Goal: Entertainment & Leisure: Consume media (video, audio)

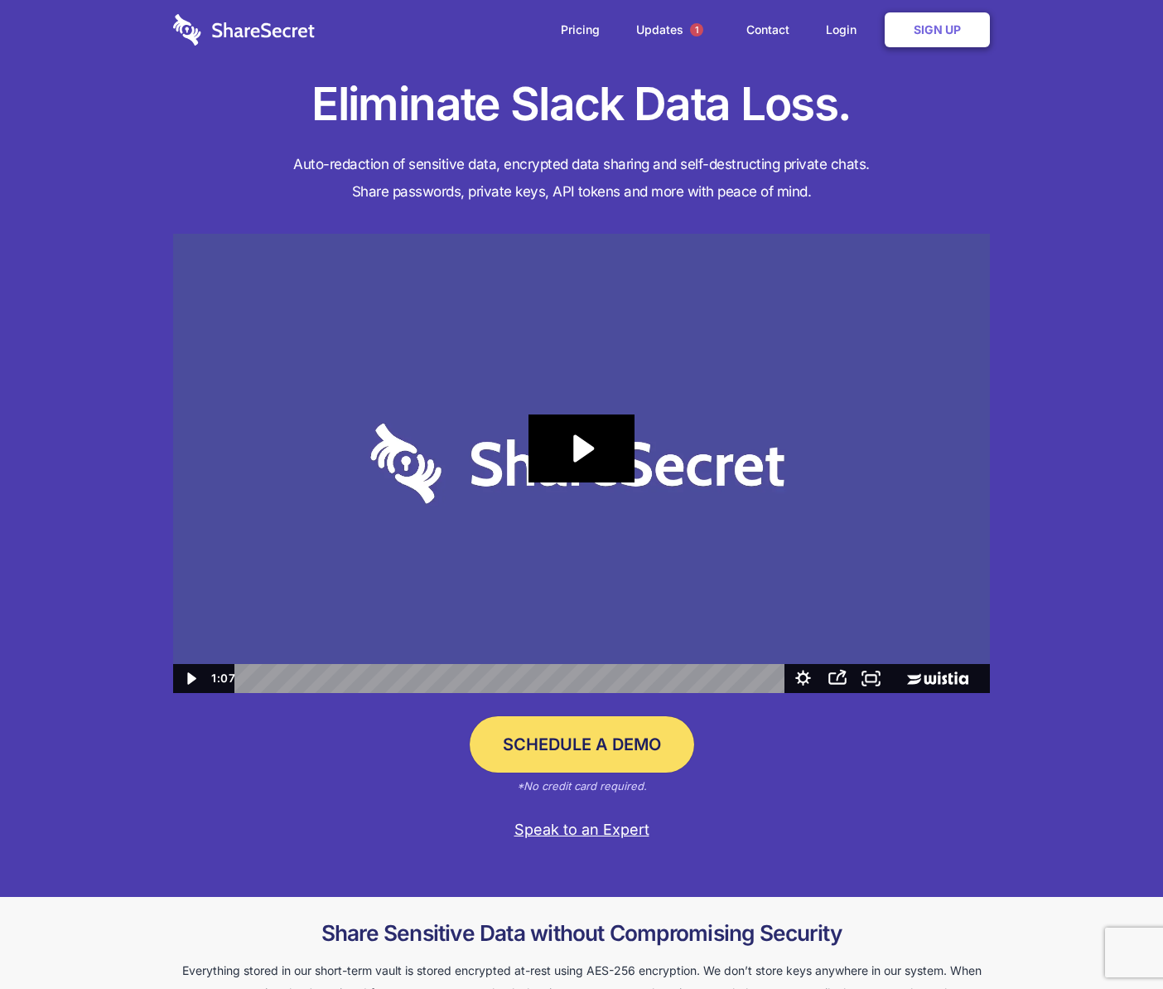
click at [583, 484] on img at bounding box center [581, 464] width 817 height 460
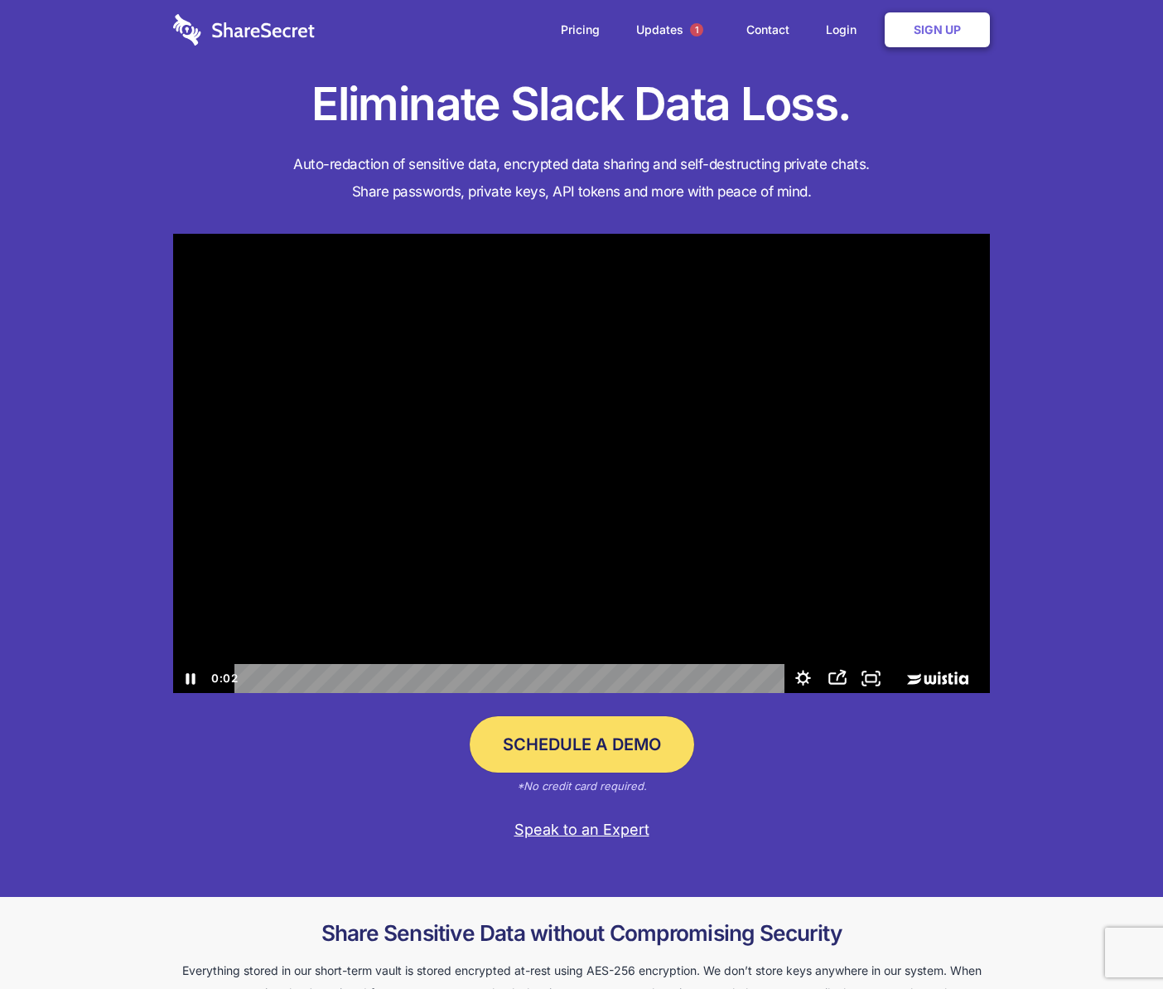
click at [323, 676] on div "Playbar" at bounding box center [512, 678] width 530 height 29
click at [563, 674] on div "0:39" at bounding box center [512, 678] width 530 height 29
click at [630, 673] on div "0:48" at bounding box center [512, 678] width 530 height 29
click at [434, 675] on div "0:23" at bounding box center [512, 678] width 530 height 29
click at [366, 682] on div "0:15" at bounding box center [512, 678] width 530 height 29
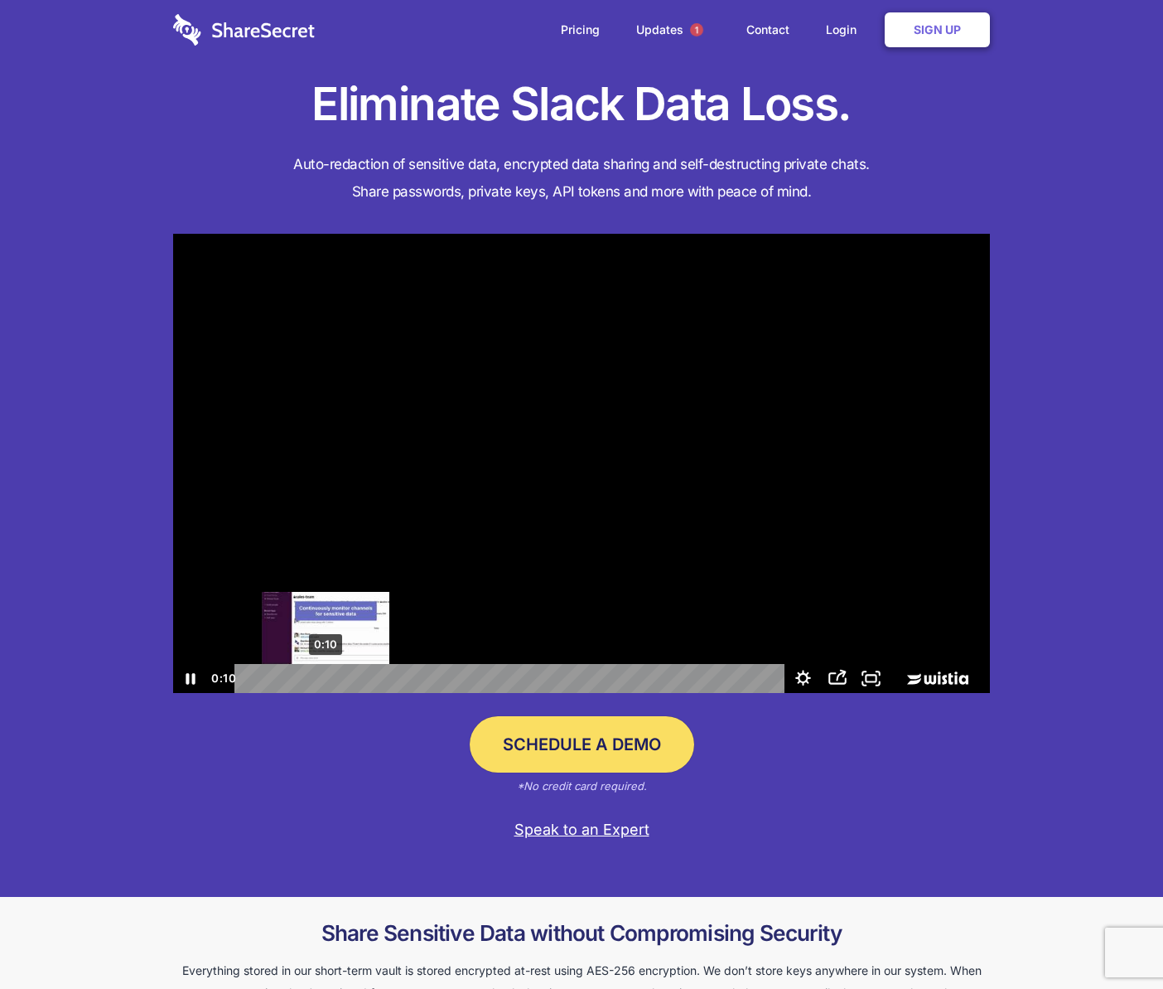
click at [326, 676] on div "0:10" at bounding box center [512, 678] width 530 height 29
click at [288, 675] on div "0:05" at bounding box center [512, 678] width 530 height 29
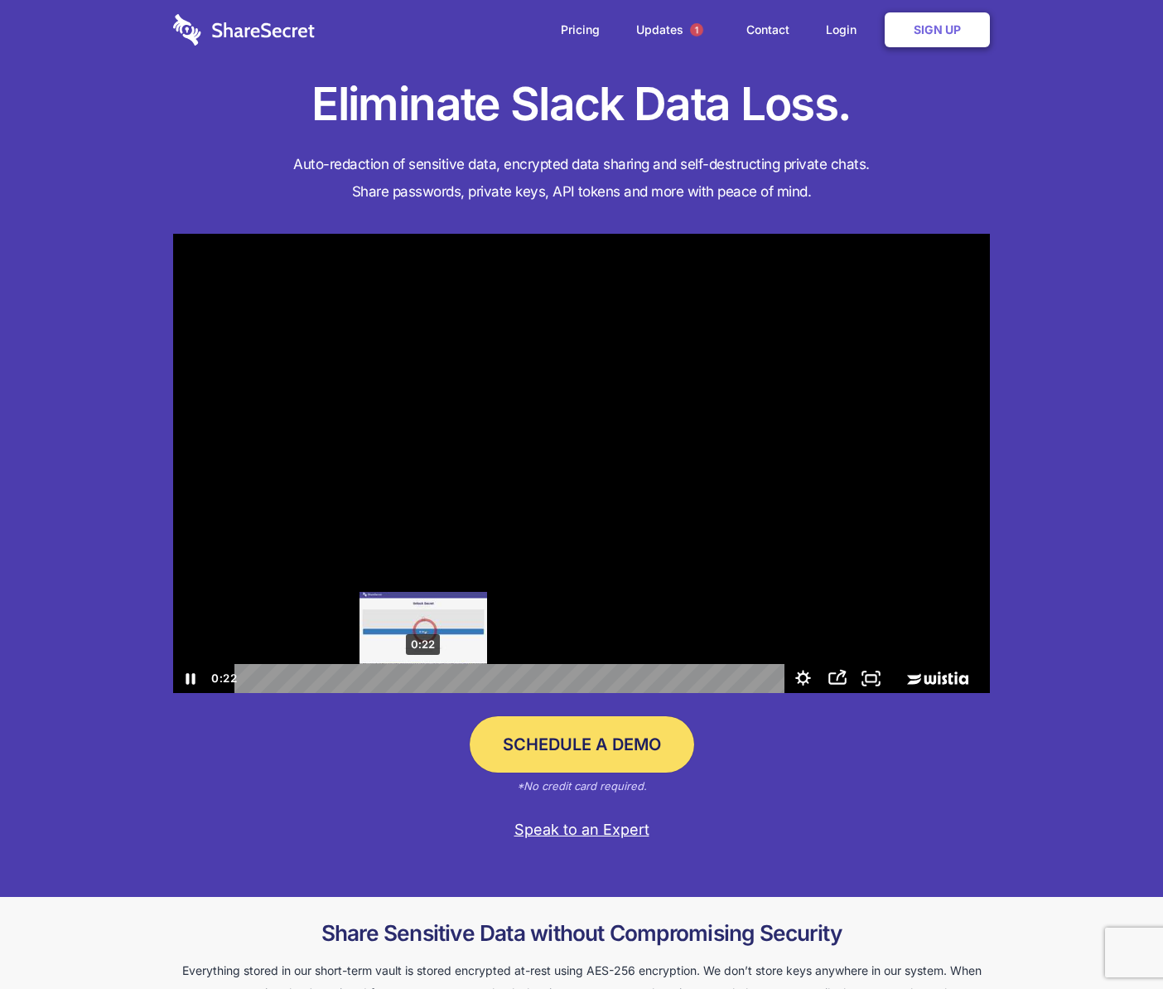
click at [423, 675] on div "0:22" at bounding box center [512, 678] width 530 height 29
click at [630, 603] on div at bounding box center [581, 464] width 817 height 460
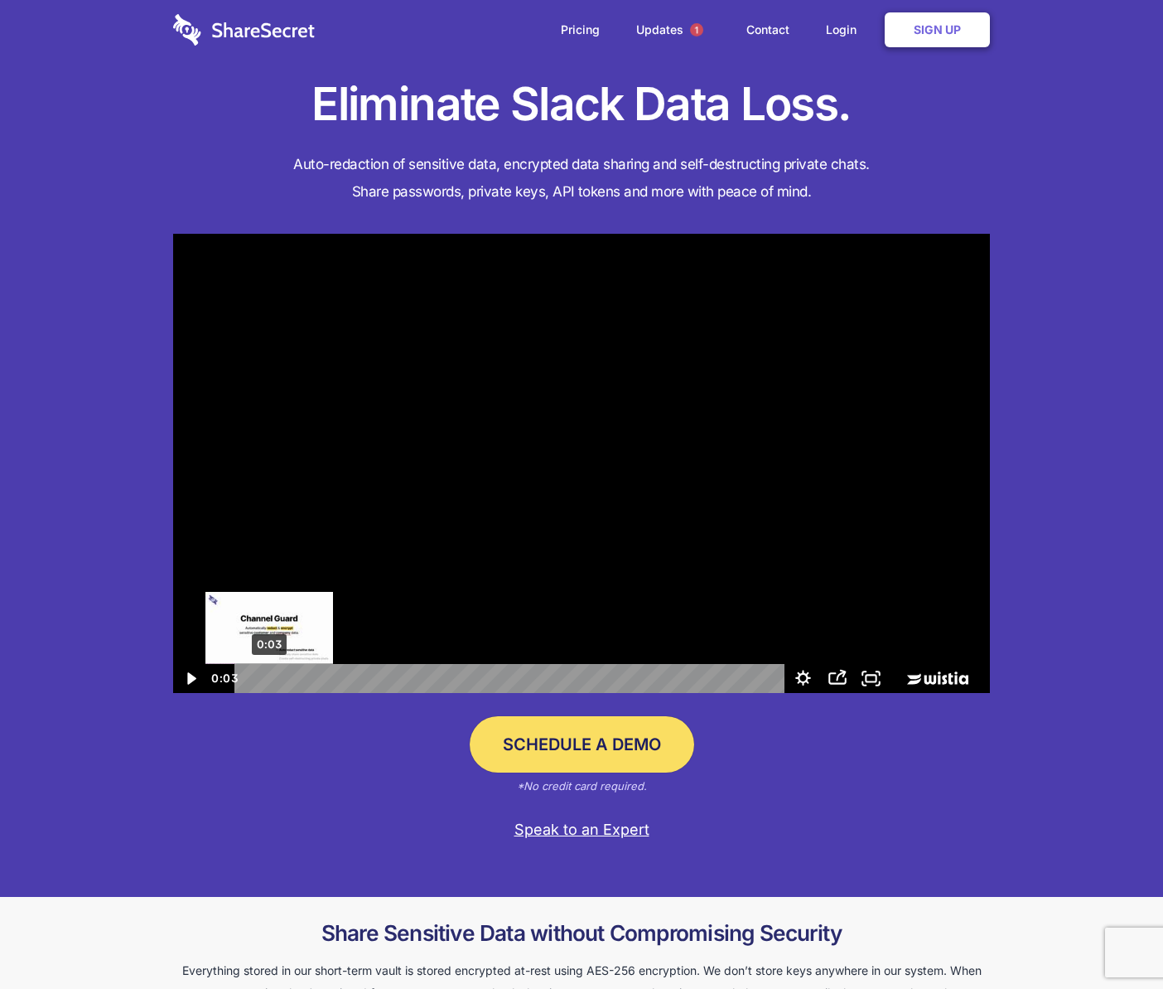
click at [269, 677] on div "0:03" at bounding box center [512, 678] width 530 height 29
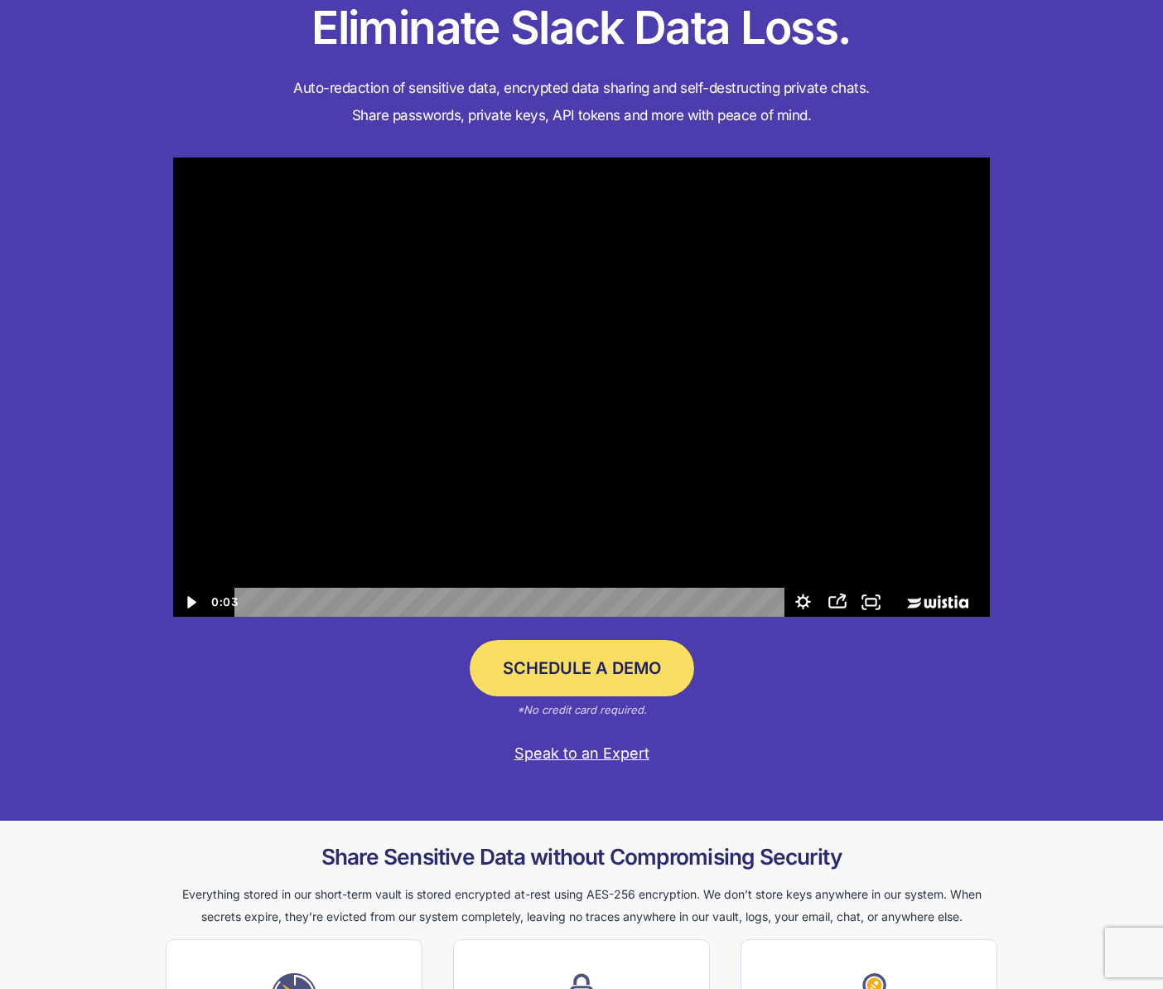
scroll to position [166, 0]
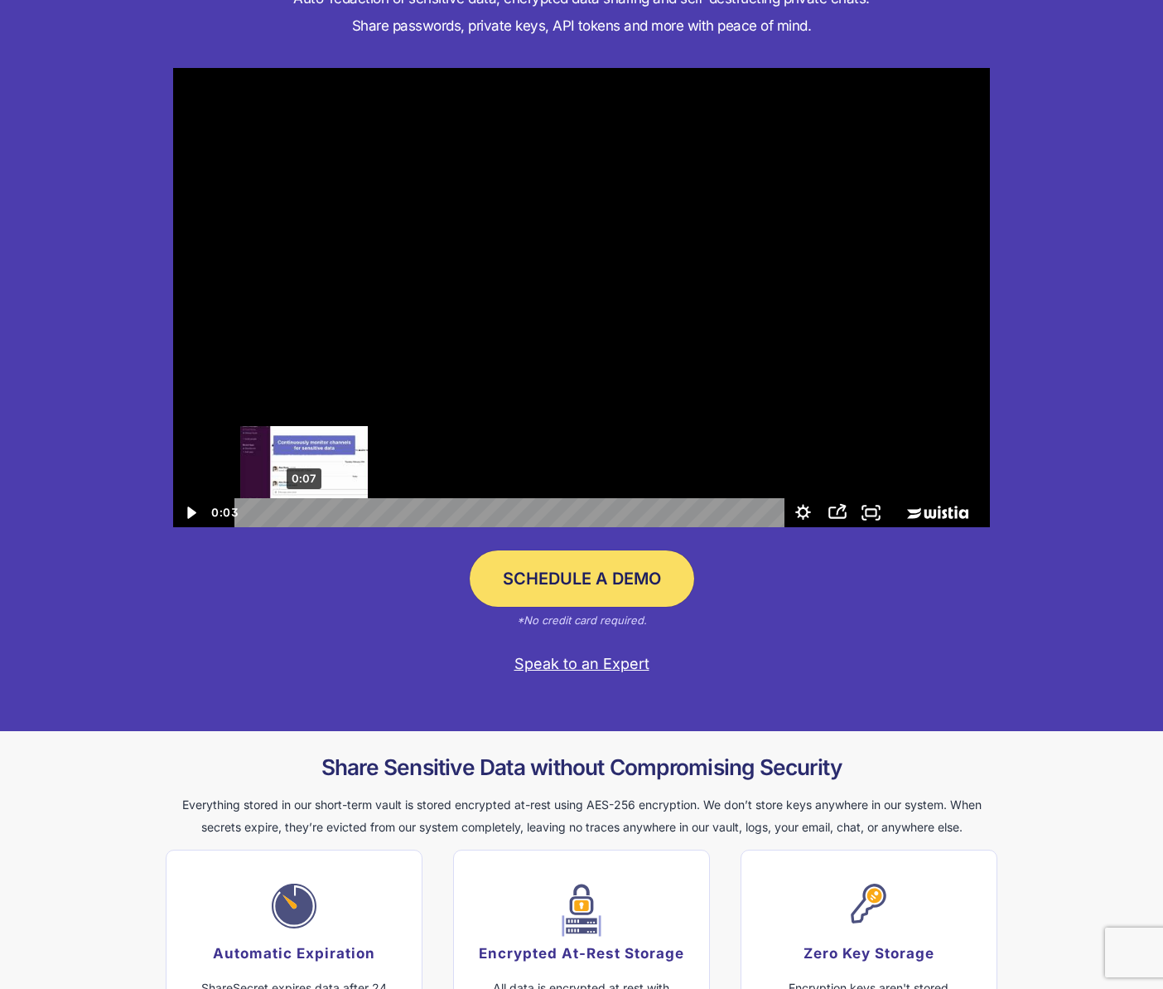
click at [307, 515] on div "0:07" at bounding box center [512, 512] width 530 height 29
click at [351, 457] on div at bounding box center [581, 298] width 817 height 460
click at [191, 518] on icon "Pause" at bounding box center [190, 513] width 41 height 35
click at [548, 422] on div at bounding box center [581, 298] width 817 height 460
click at [655, 406] on div at bounding box center [581, 298] width 817 height 460
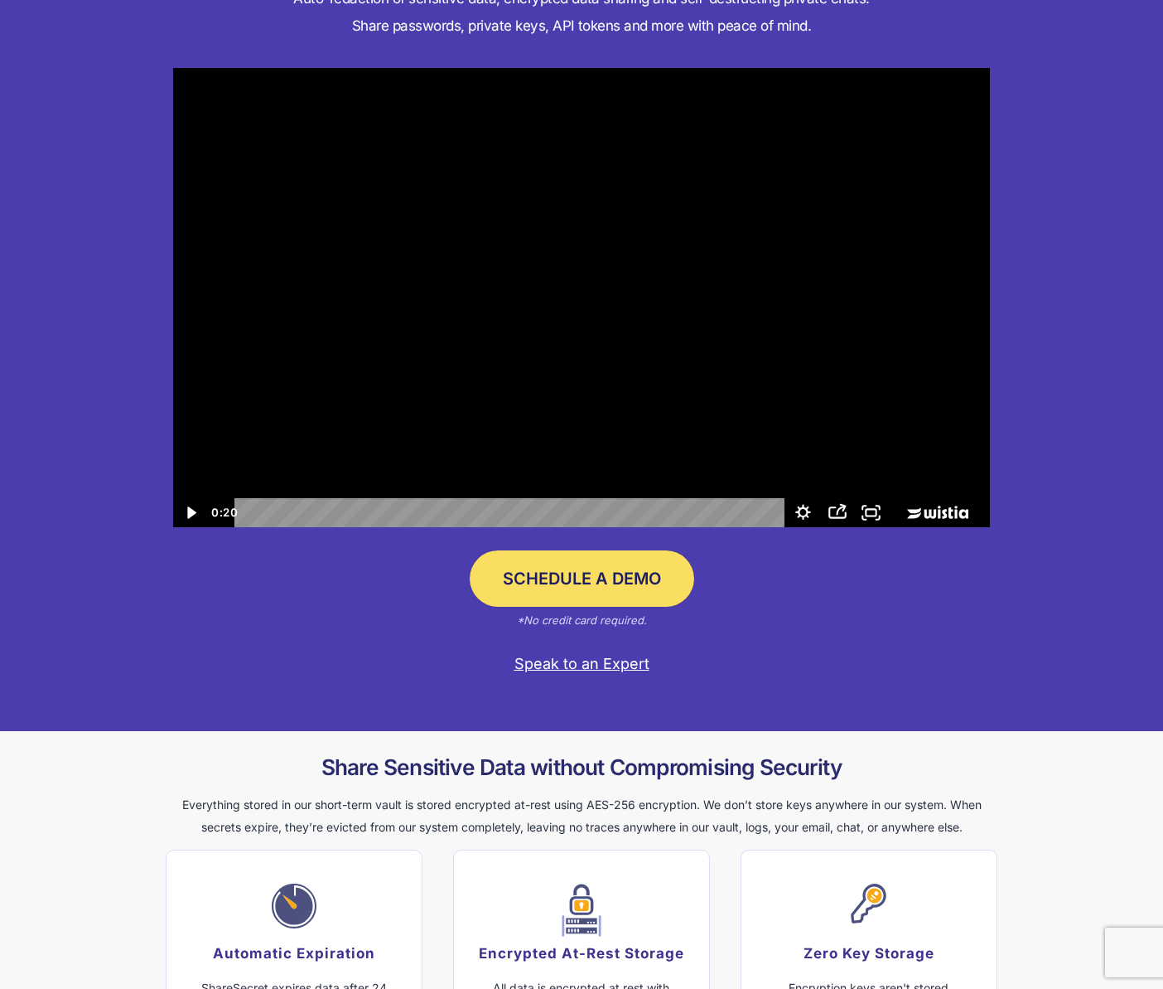
click at [555, 428] on div at bounding box center [581, 298] width 817 height 460
click at [638, 429] on div at bounding box center [581, 298] width 817 height 460
click at [535, 507] on div "0:36" at bounding box center [512, 512] width 530 height 29
click at [559, 510] on div "0:39" at bounding box center [512, 512] width 530 height 29
